Goal: Task Accomplishment & Management: Use online tool/utility

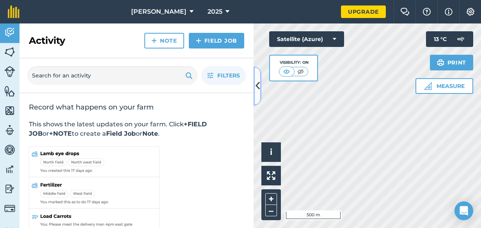
click at [257, 92] on icon at bounding box center [258, 86] width 4 height 14
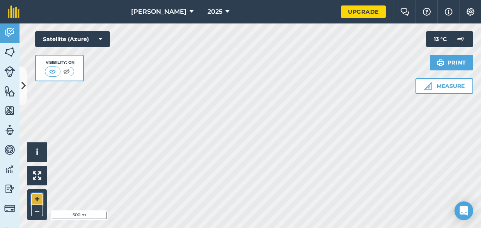
click at [40, 196] on button "+" at bounding box center [37, 199] width 12 height 12
click at [41, 209] on button "–" at bounding box center [37, 210] width 12 height 11
click at [38, 208] on button "–" at bounding box center [37, 210] width 12 height 11
